Goal: Task Accomplishment & Management: Use online tool/utility

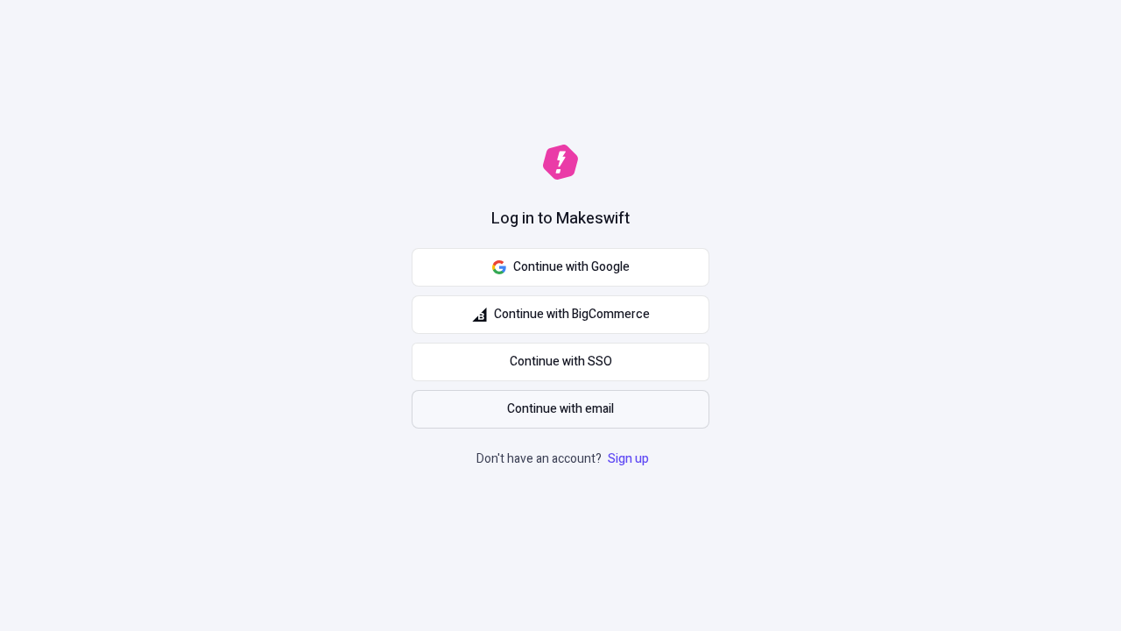
click at [561, 409] on span "Continue with email" at bounding box center [560, 408] width 107 height 19
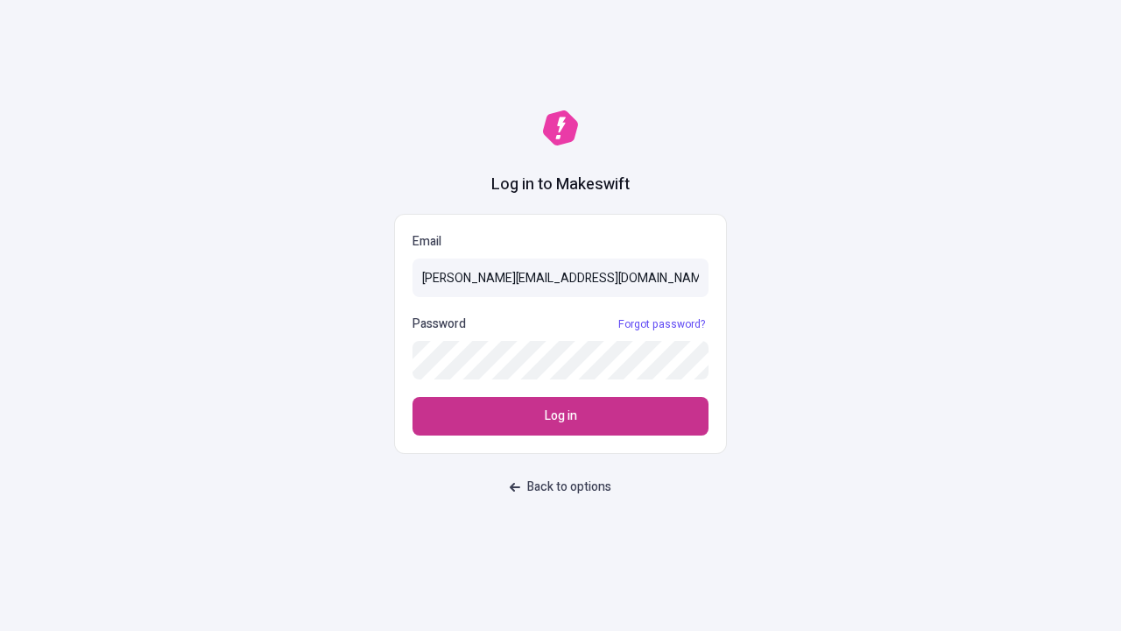
click at [561, 416] on span "Log in" at bounding box center [561, 415] width 32 height 19
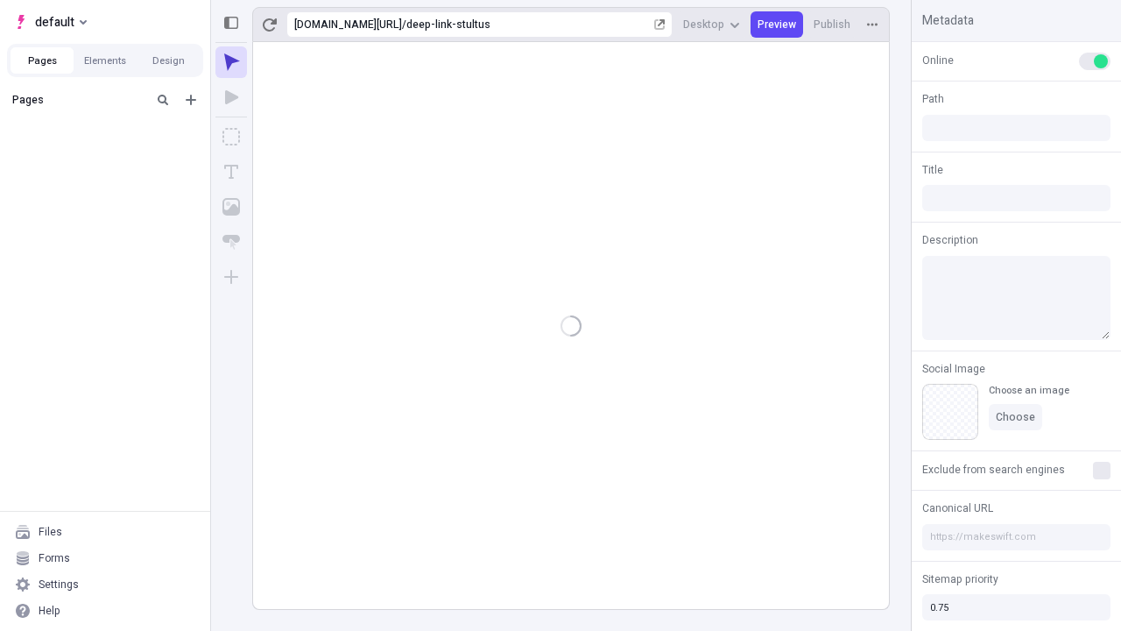
type input "/deep-link-stultus"
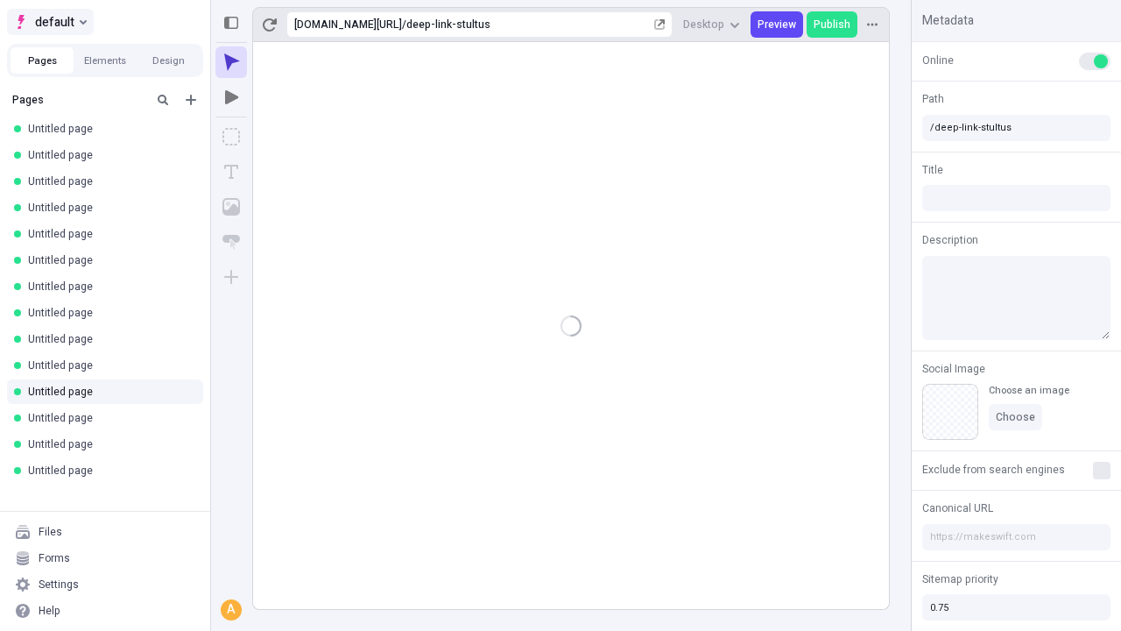
click at [49, 22] on span "default" at bounding box center [54, 21] width 39 height 21
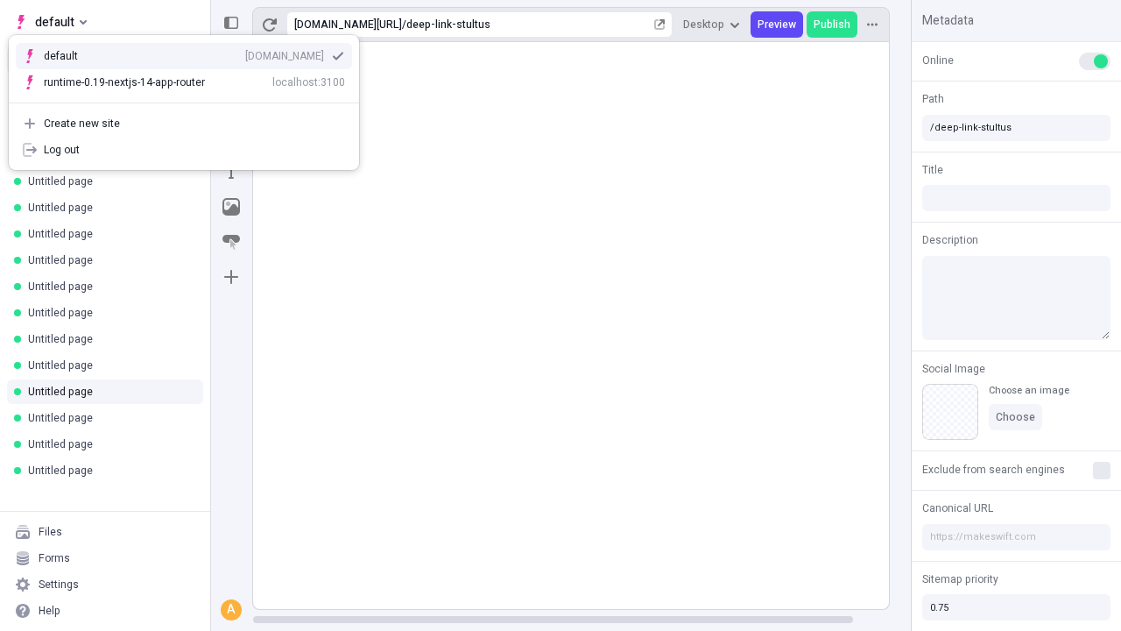
click at [184, 124] on div "Create new site" at bounding box center [194, 124] width 301 height 14
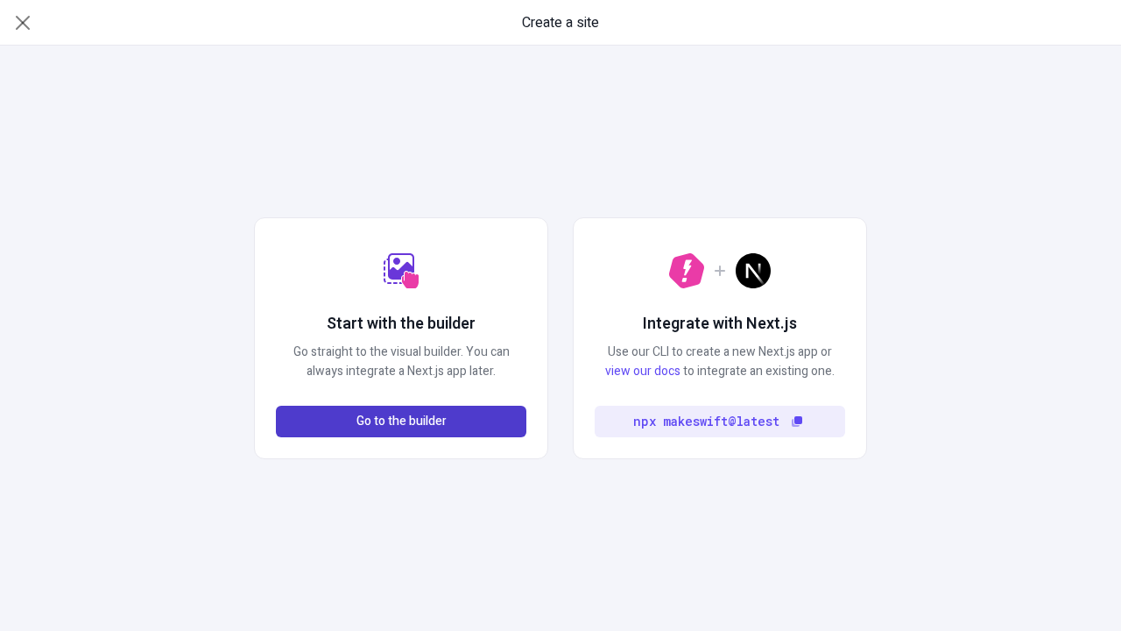
click at [401, 421] on span "Go to the builder" at bounding box center [402, 421] width 90 height 19
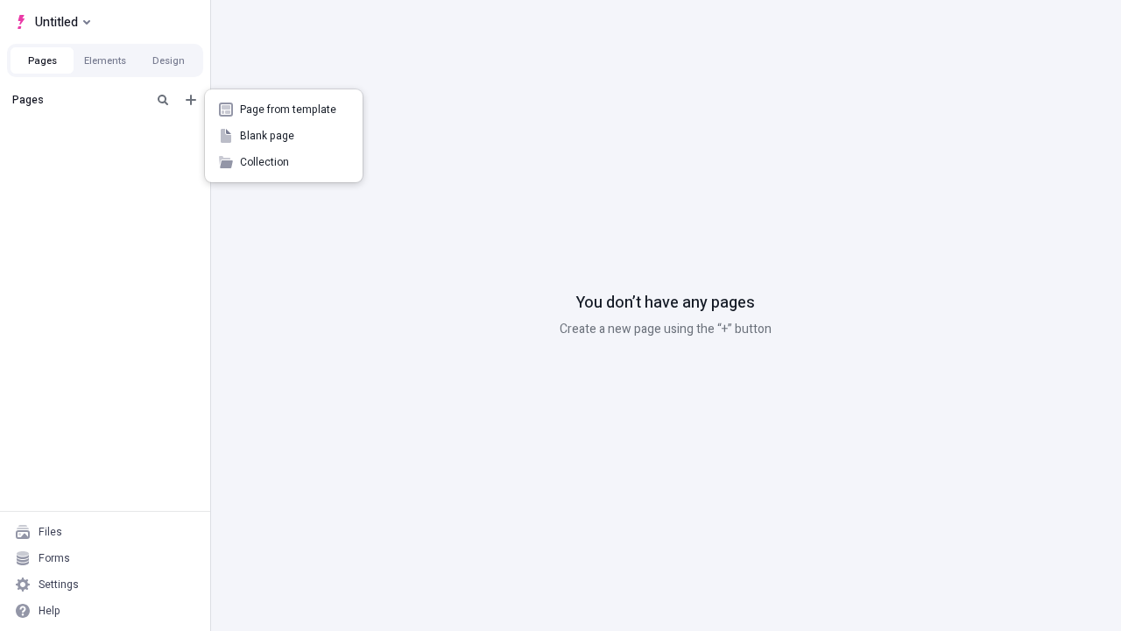
click at [284, 136] on span "Blank page" at bounding box center [294, 136] width 109 height 14
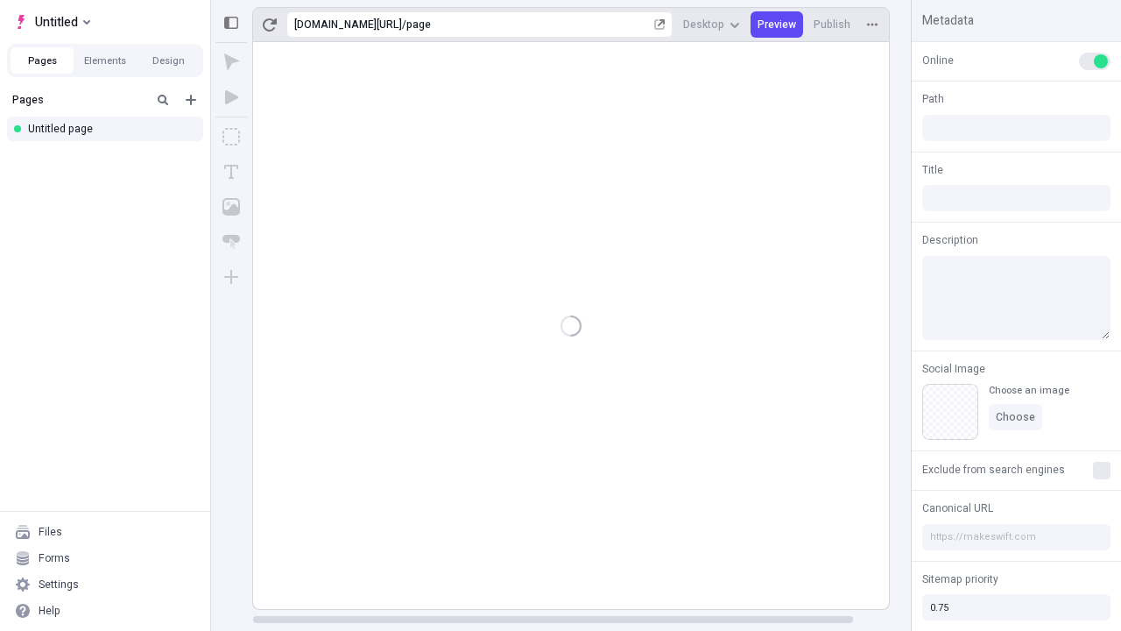
type input "/page"
click at [231, 137] on icon "Box" at bounding box center [231, 137] width 18 height 18
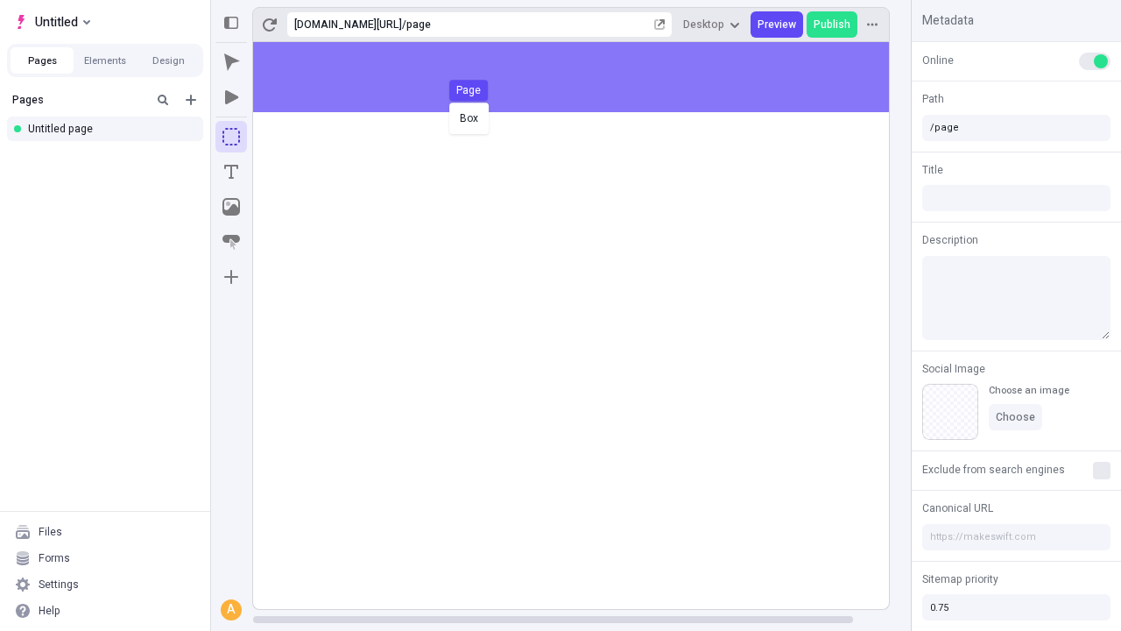
click at [589, 77] on div "Box Page" at bounding box center [560, 315] width 1121 height 631
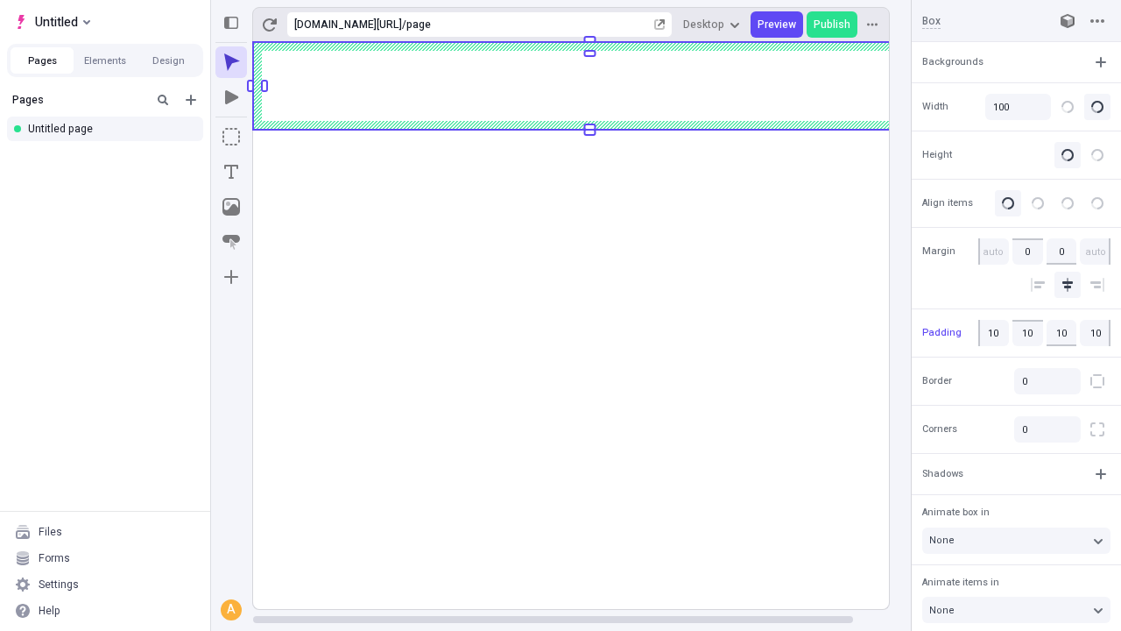
click at [231, 207] on icon "Image" at bounding box center [231, 207] width 18 height 18
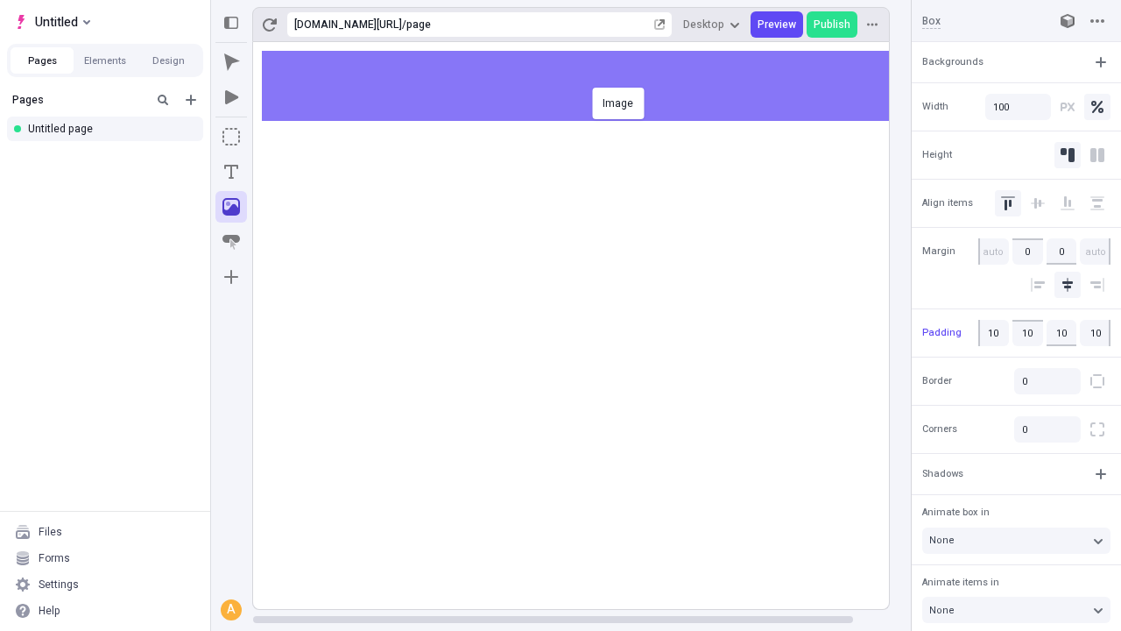
click at [589, 86] on div "Image" at bounding box center [560, 315] width 1121 height 631
click at [231, 172] on icon "Text" at bounding box center [231, 172] width 14 height 14
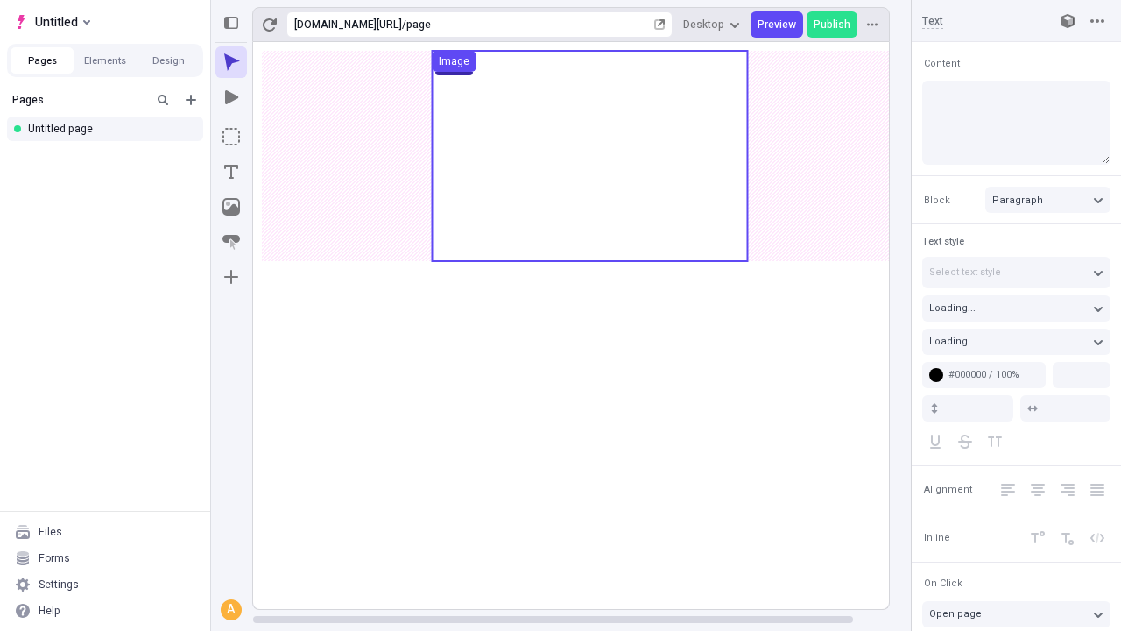
type input "18"
type input "1.5"
type textarea "Enthusiastically build elastic core competencies, and objectively innovate tran…"
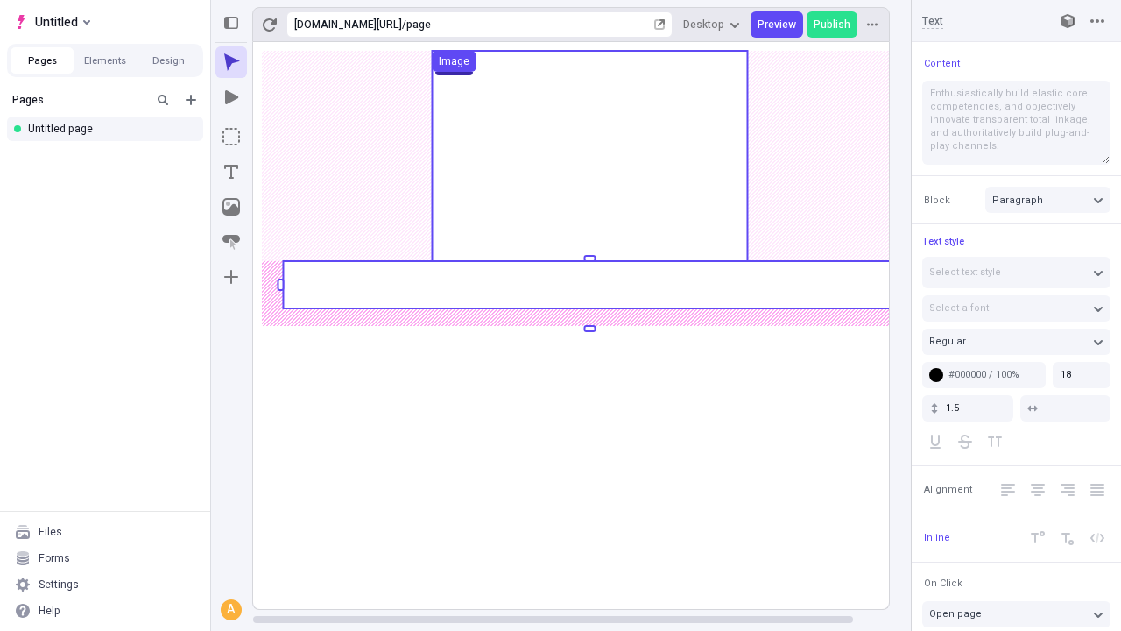
click at [589, 285] on rect at bounding box center [589, 284] width 613 height 47
click at [589, 285] on rect at bounding box center [590, 325] width 674 height 567
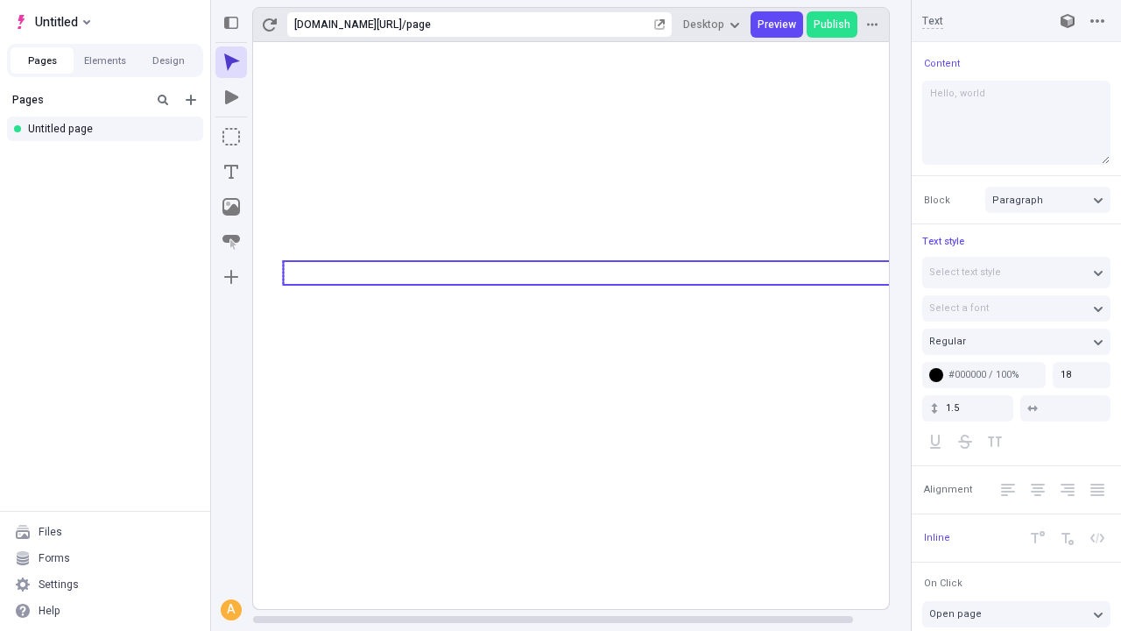
type textarea "Hello, world!"
click at [231, 207] on icon "Image" at bounding box center [231, 207] width 18 height 18
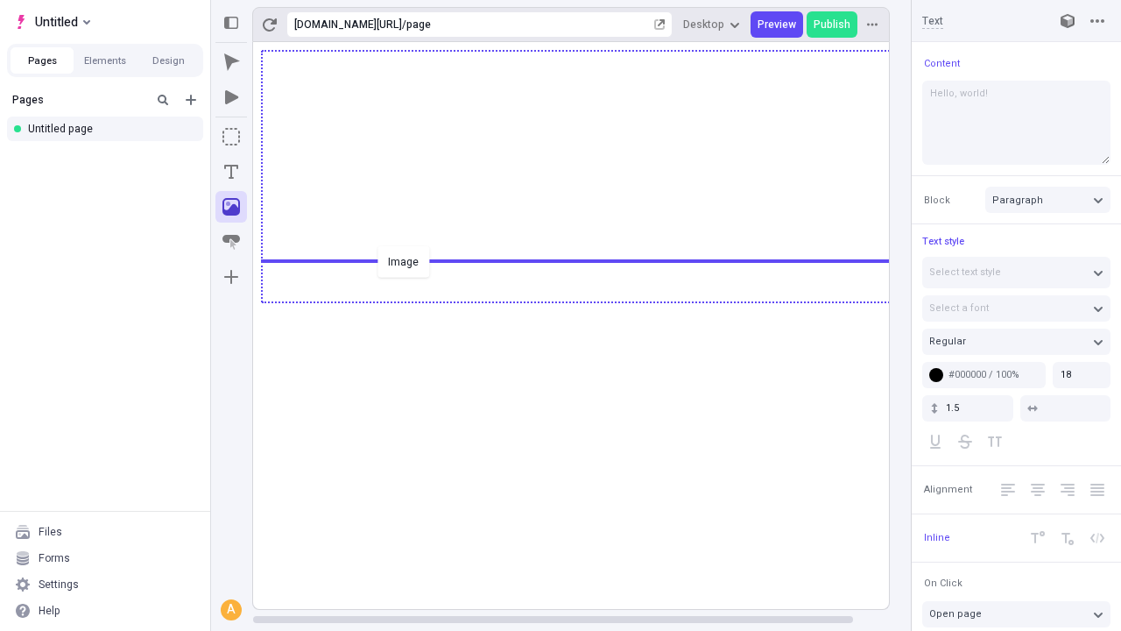
click at [589, 300] on div "Image" at bounding box center [560, 315] width 1121 height 631
